Goal: Check status: Check status

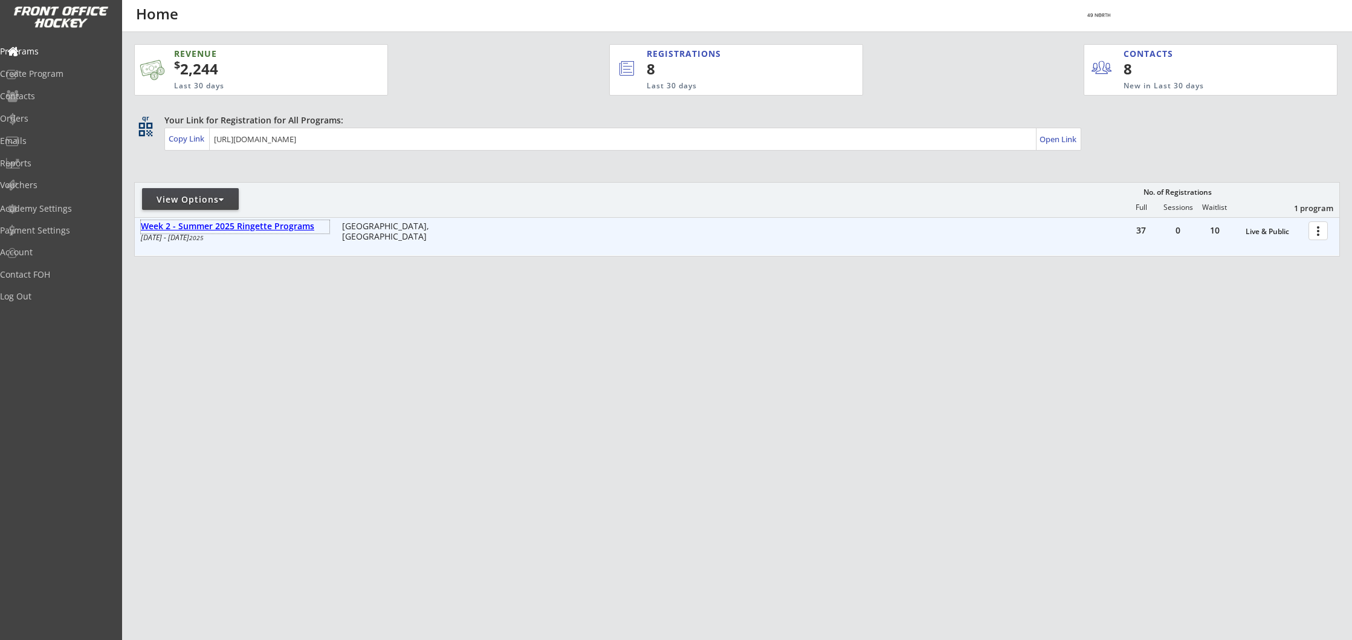
click at [233, 224] on div "Week 2 - Summer 2025 Ringette Programs" at bounding box center [235, 226] width 189 height 10
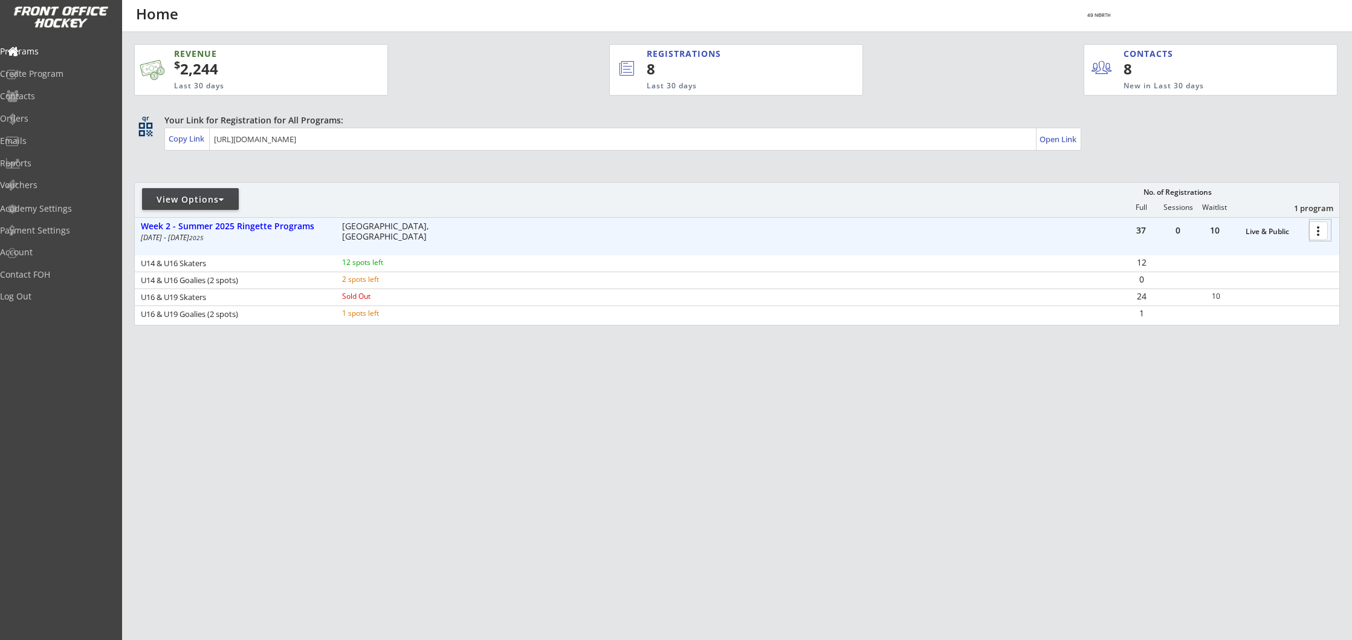
click at [1318, 230] on div at bounding box center [1320, 229] width 21 height 21
click at [1261, 252] on div "Program Roster" at bounding box center [1276, 251] width 86 height 8
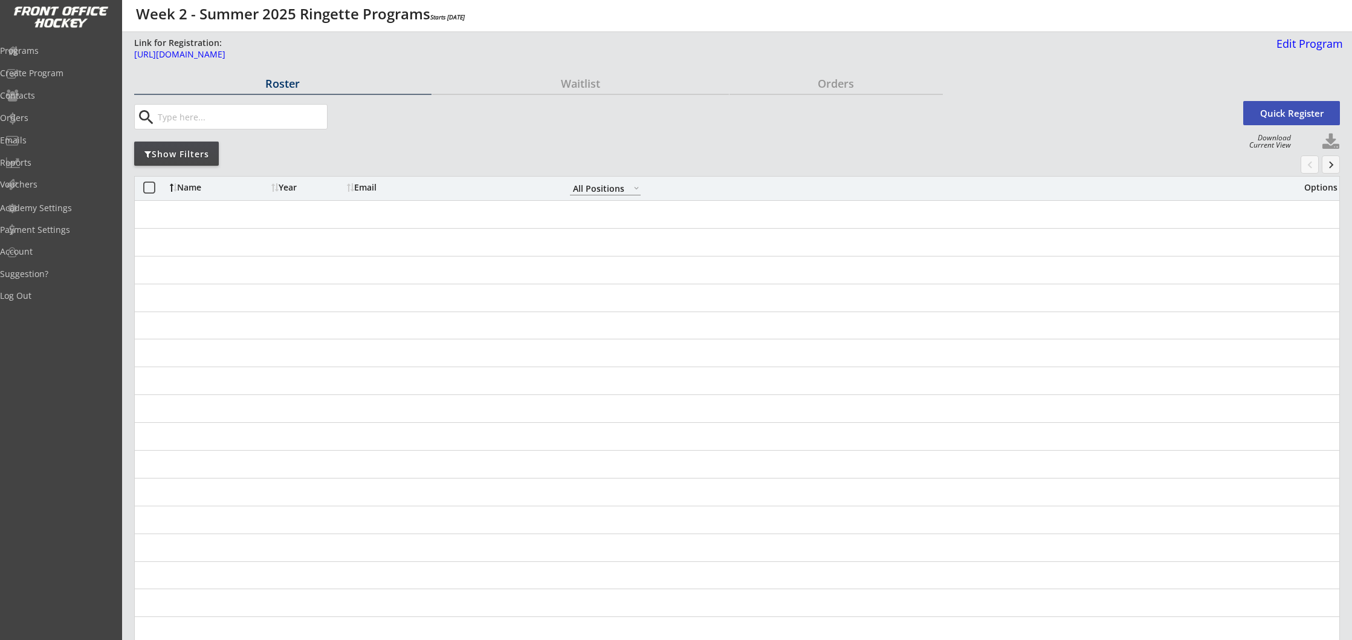
select select ""All Positions""
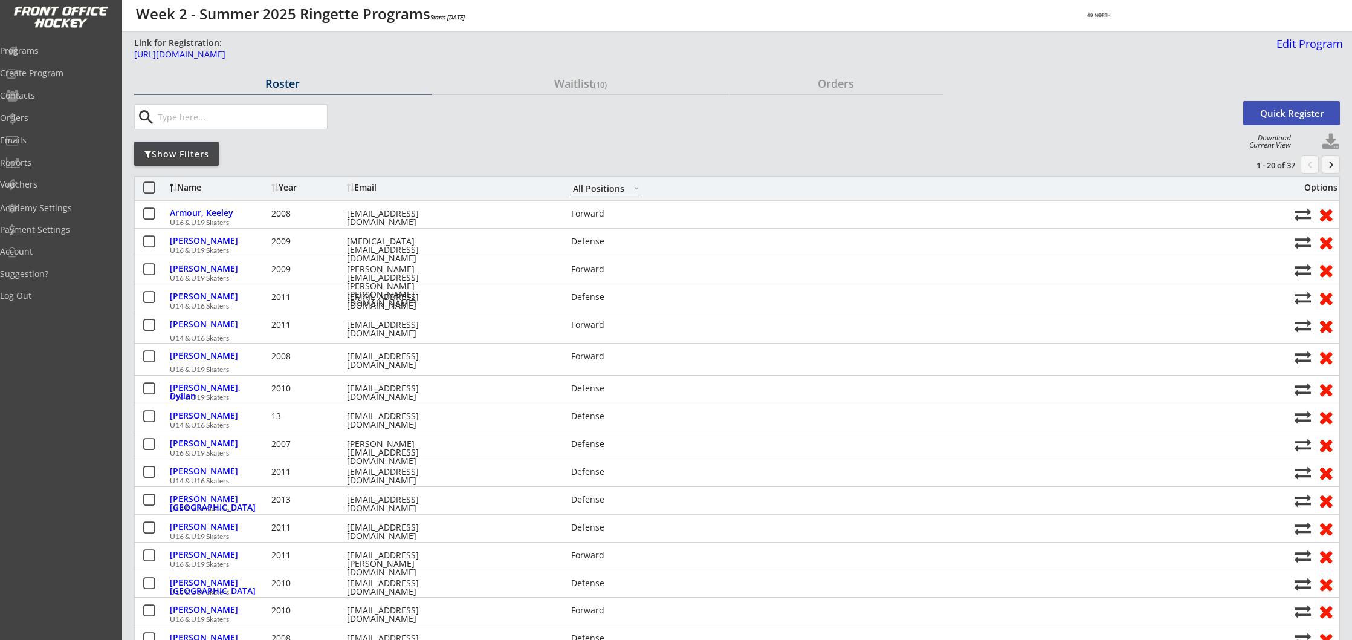
click at [250, 117] on input "input" at bounding box center [241, 117] width 172 height 24
click at [574, 82] on div "Waitlist (10)" at bounding box center [580, 83] width 297 height 11
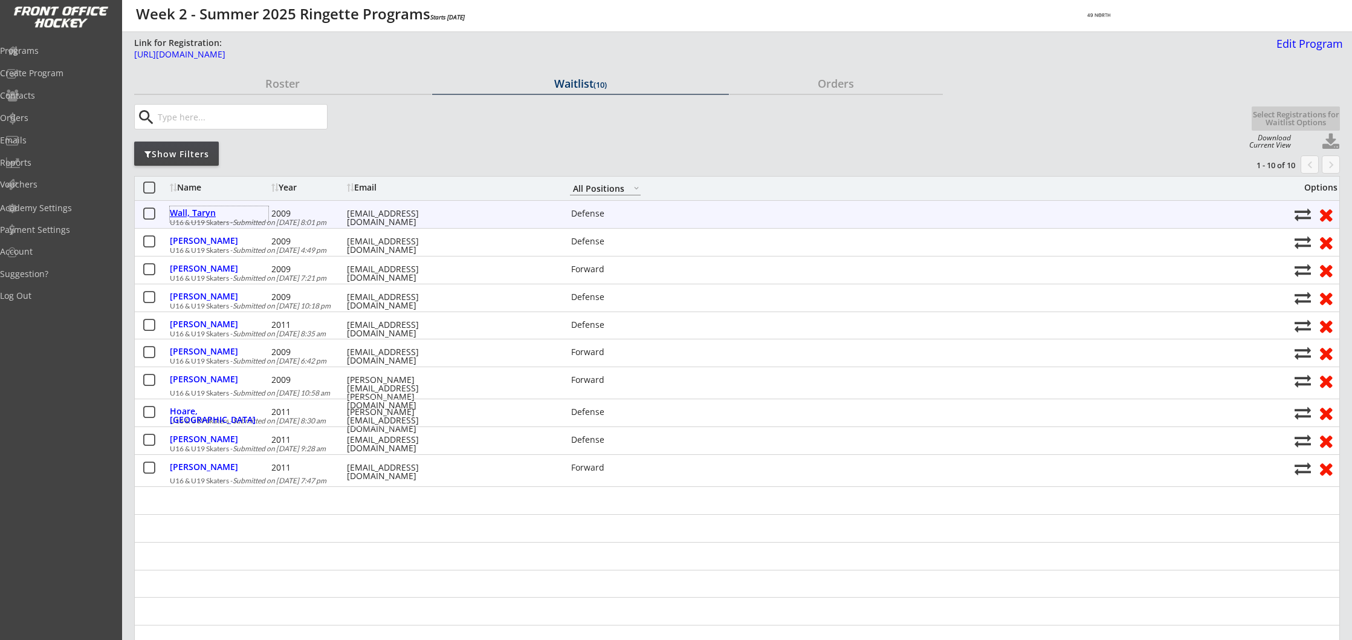
click at [187, 212] on div "Wall, Taryn" at bounding box center [219, 213] width 99 height 8
select select ""Defense""
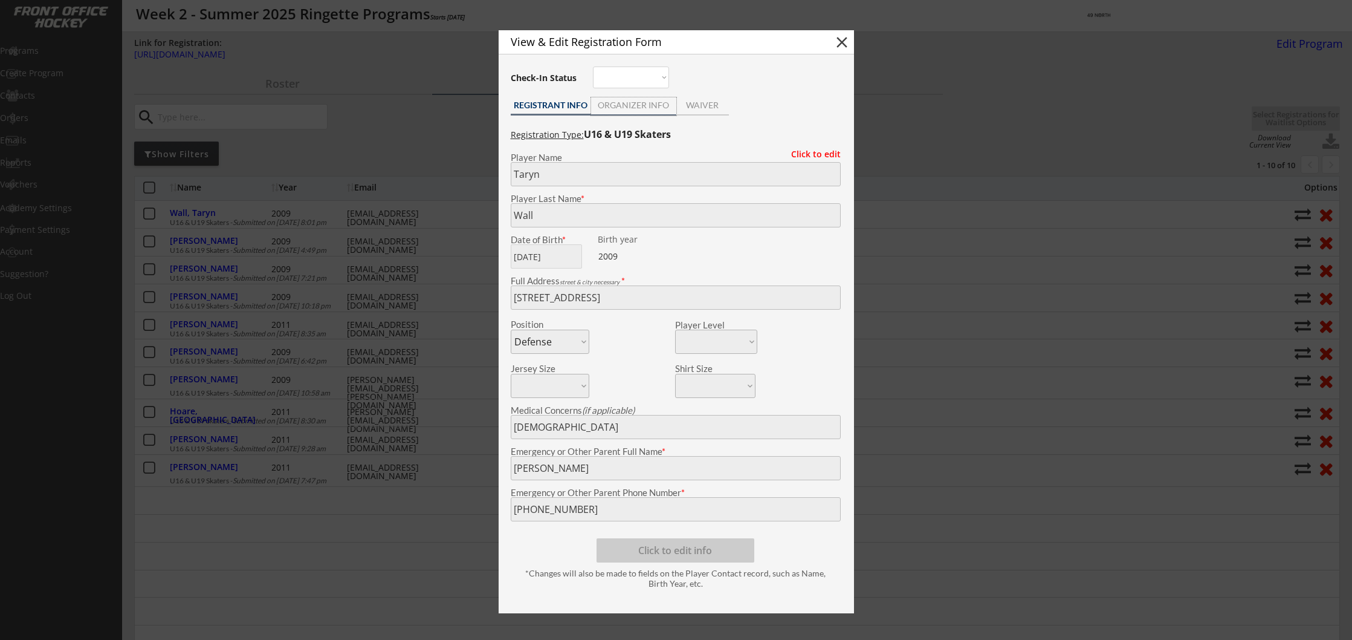
click at [638, 106] on div "ORGANIZER INFO" at bounding box center [633, 105] width 85 height 8
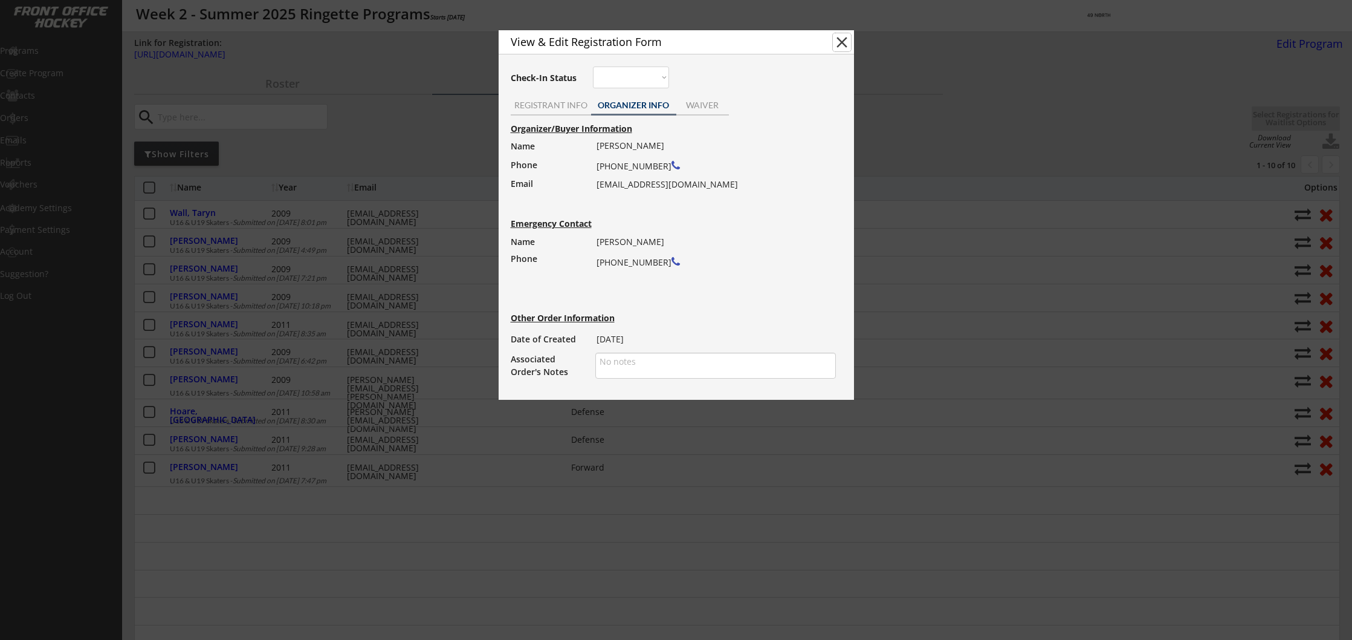
click at [845, 42] on button "close" at bounding box center [842, 42] width 18 height 18
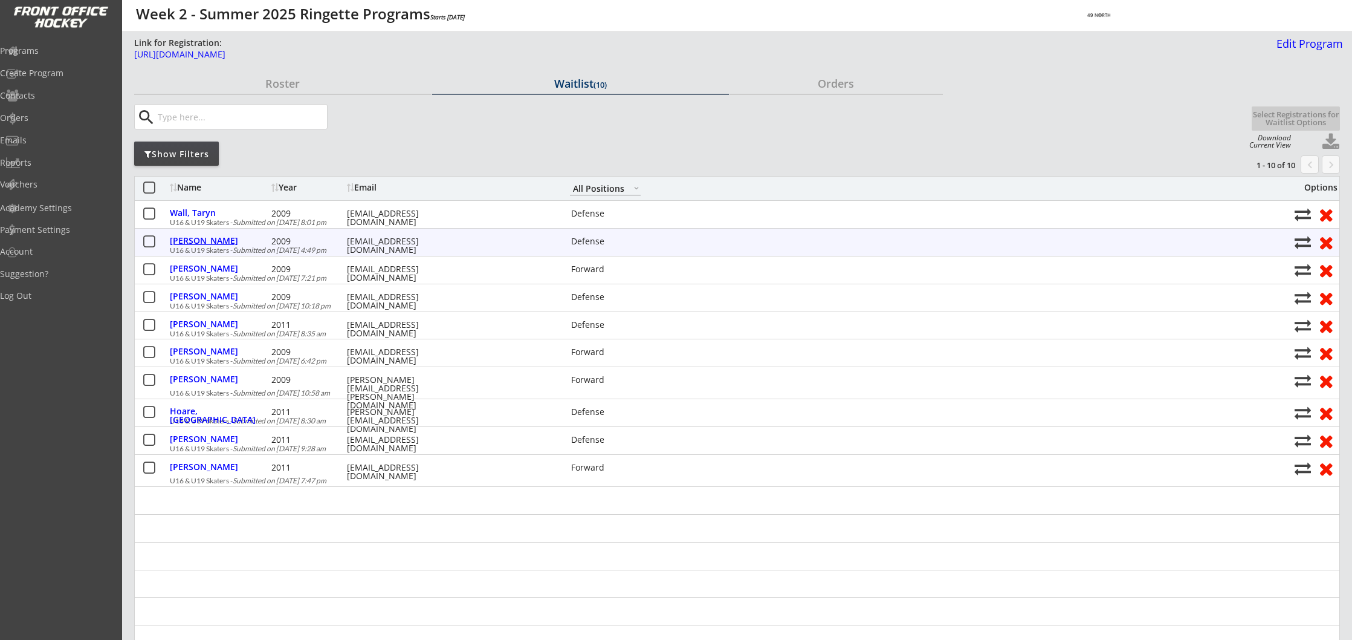
click at [215, 239] on div "[PERSON_NAME]" at bounding box center [219, 240] width 99 height 8
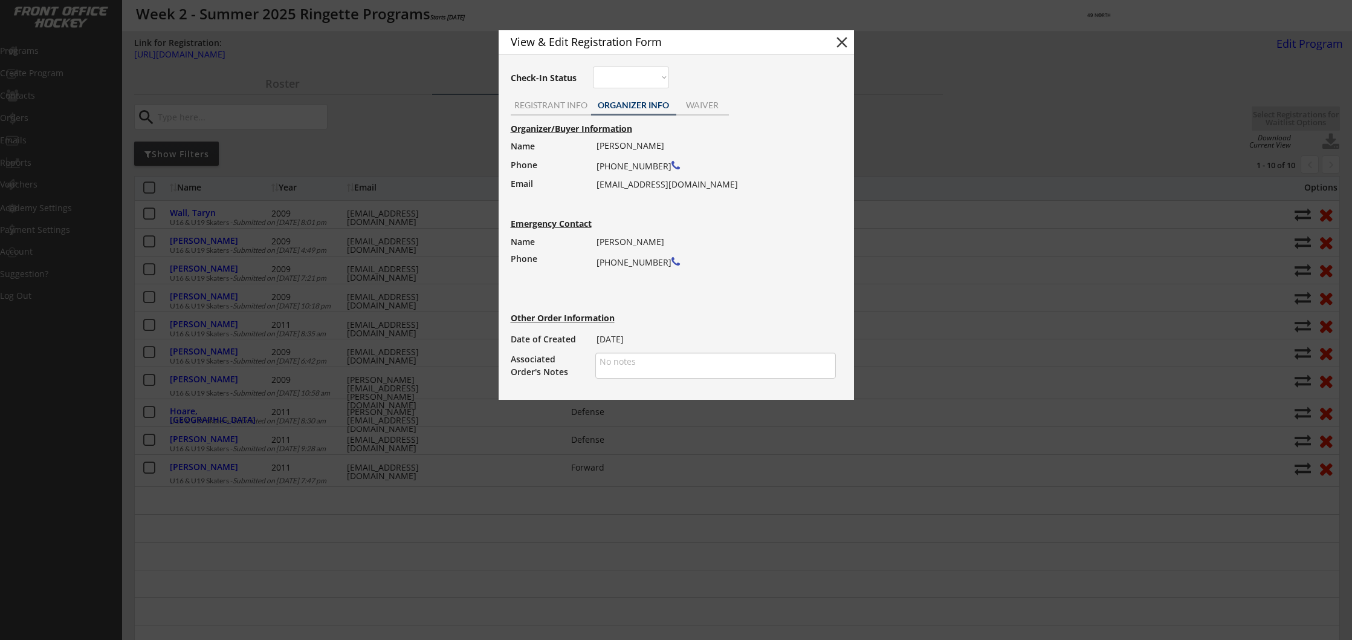
click at [843, 43] on button "close" at bounding box center [842, 42] width 18 height 18
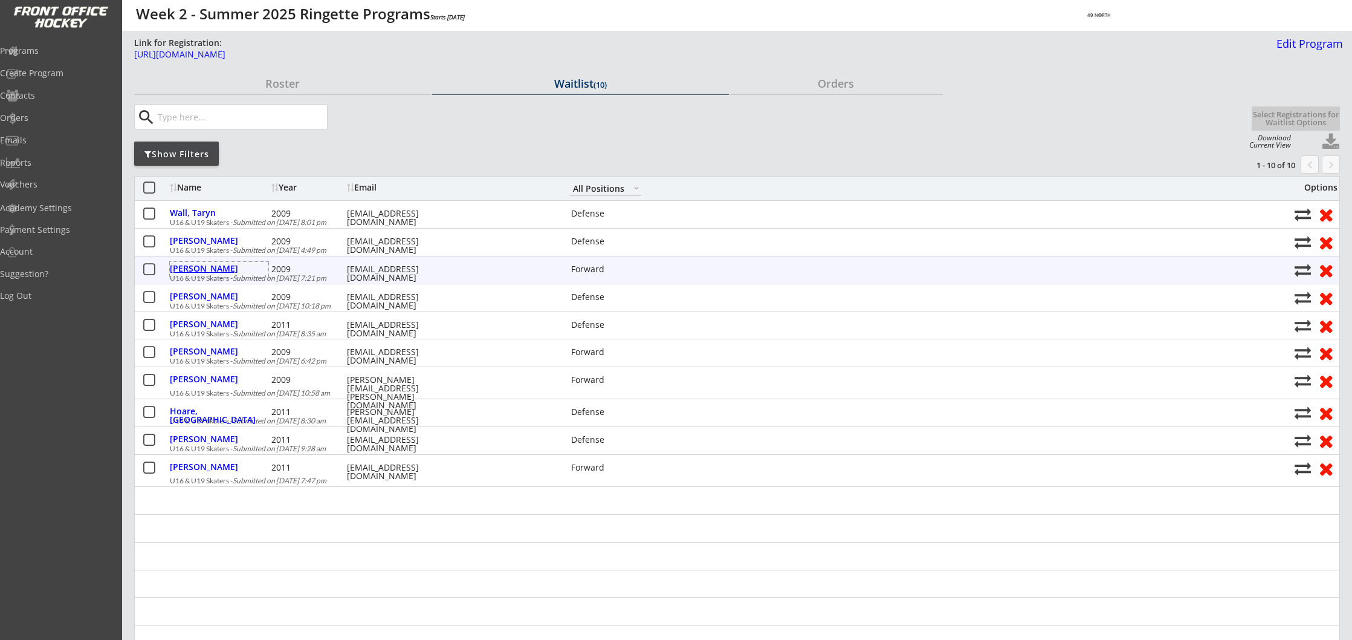
click at [190, 271] on div "[PERSON_NAME]" at bounding box center [219, 268] width 99 height 8
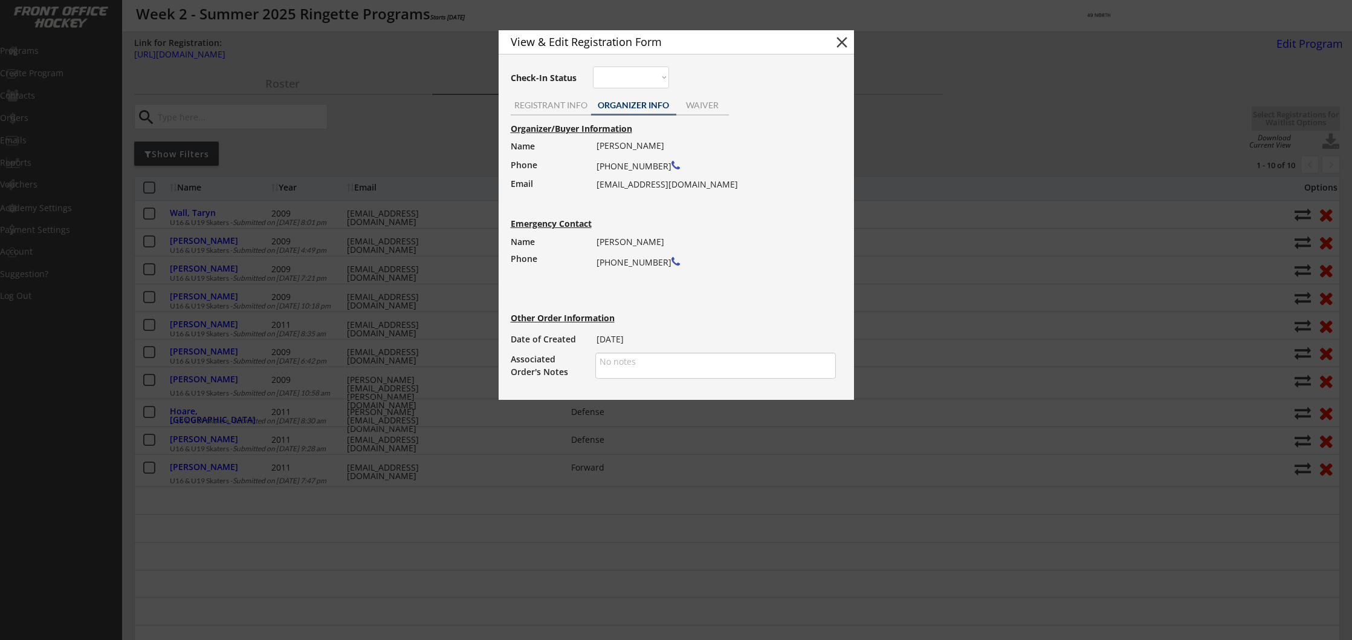
click at [841, 41] on button "close" at bounding box center [842, 42] width 18 height 18
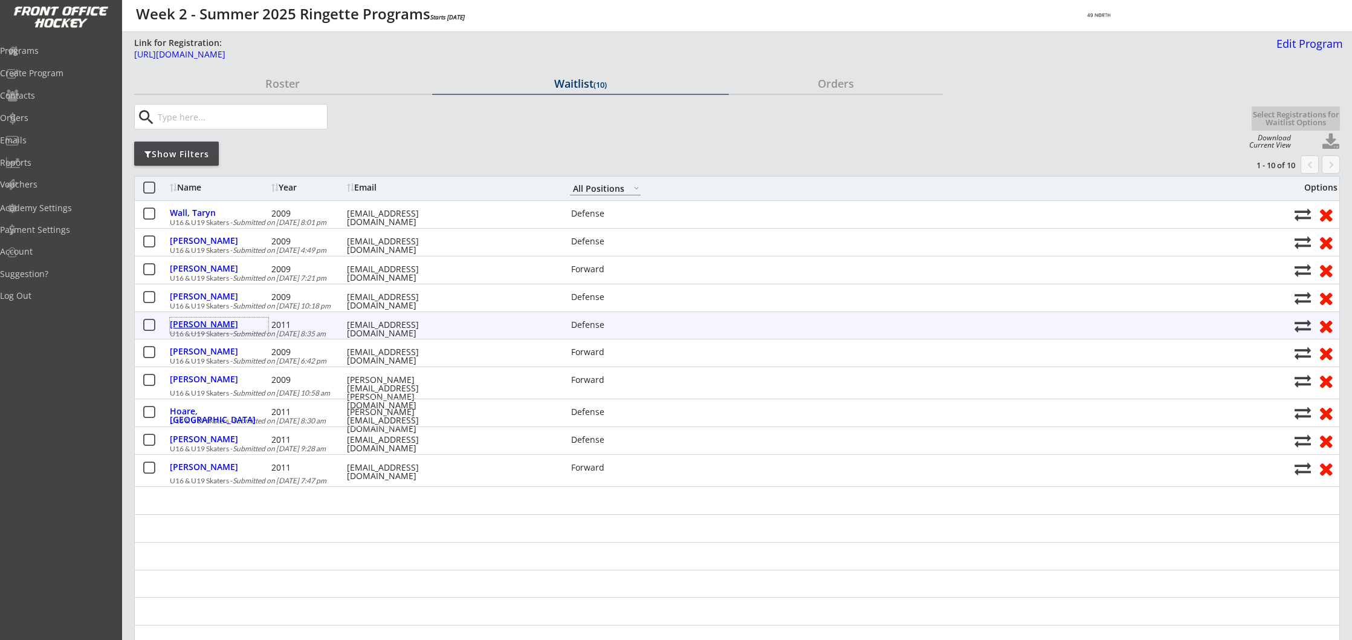
click at [215, 323] on div "[PERSON_NAME]" at bounding box center [219, 324] width 99 height 8
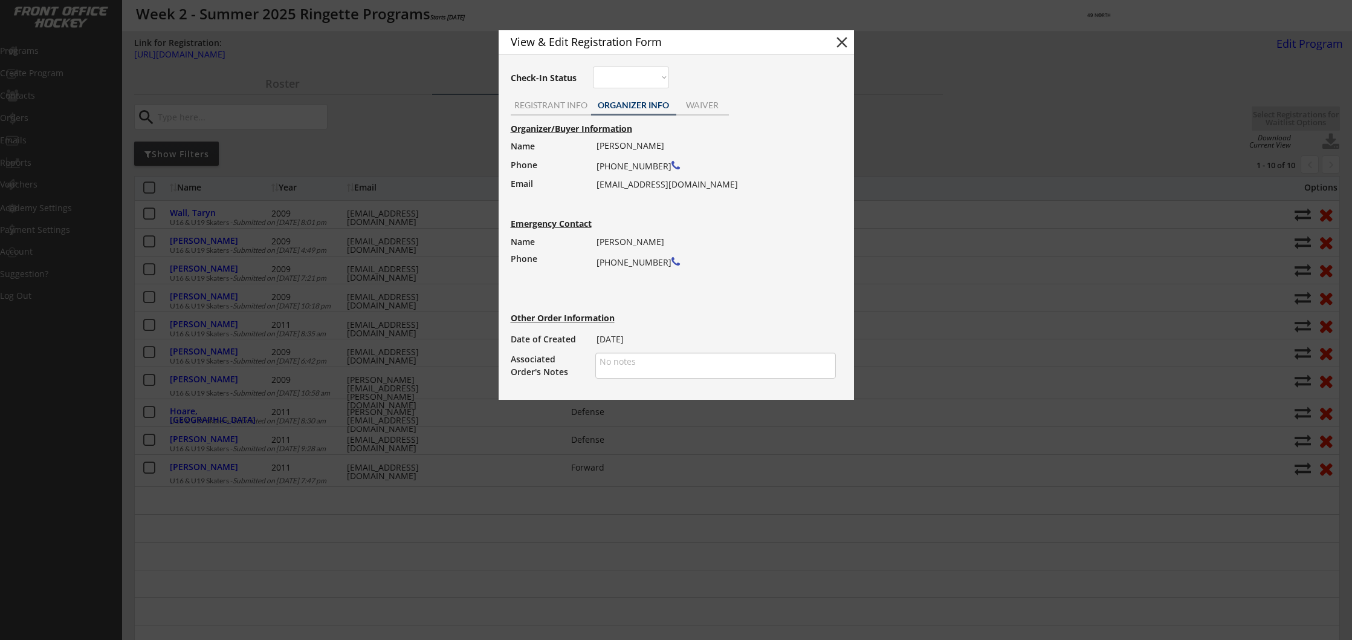
click at [842, 40] on button "close" at bounding box center [842, 42] width 18 height 18
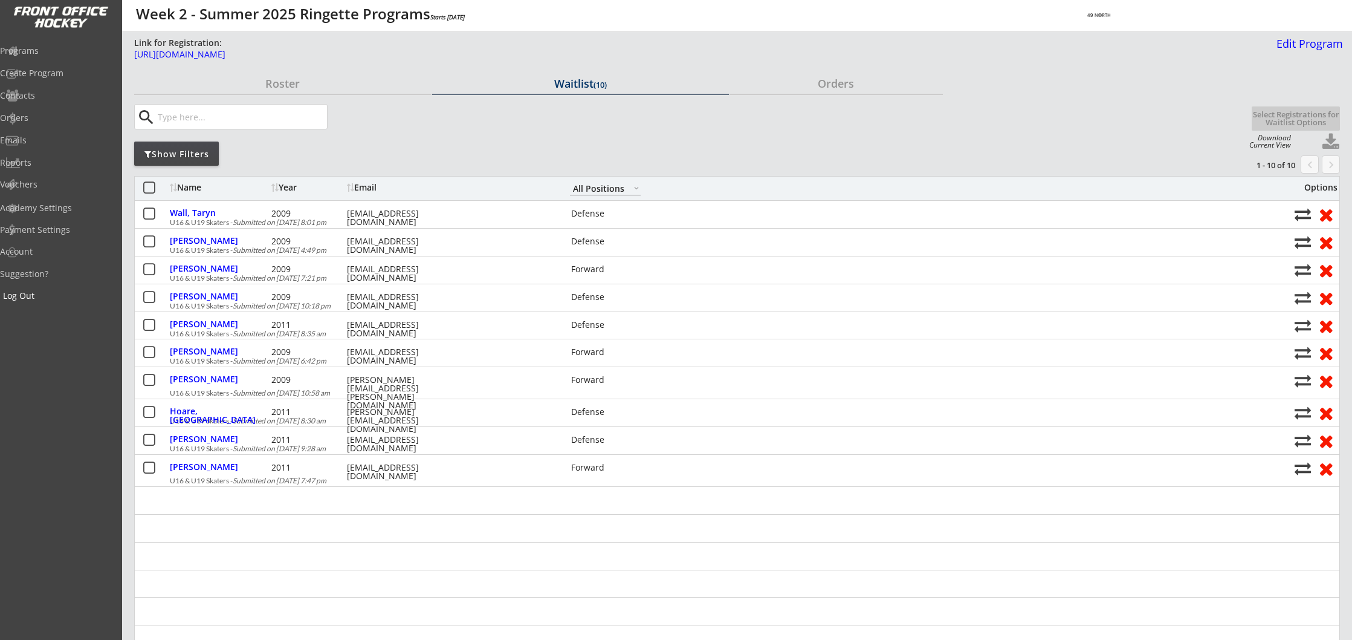
click at [39, 294] on div "Log Out" at bounding box center [57, 295] width 109 height 8
